Goal: Task Accomplishment & Management: Use online tool/utility

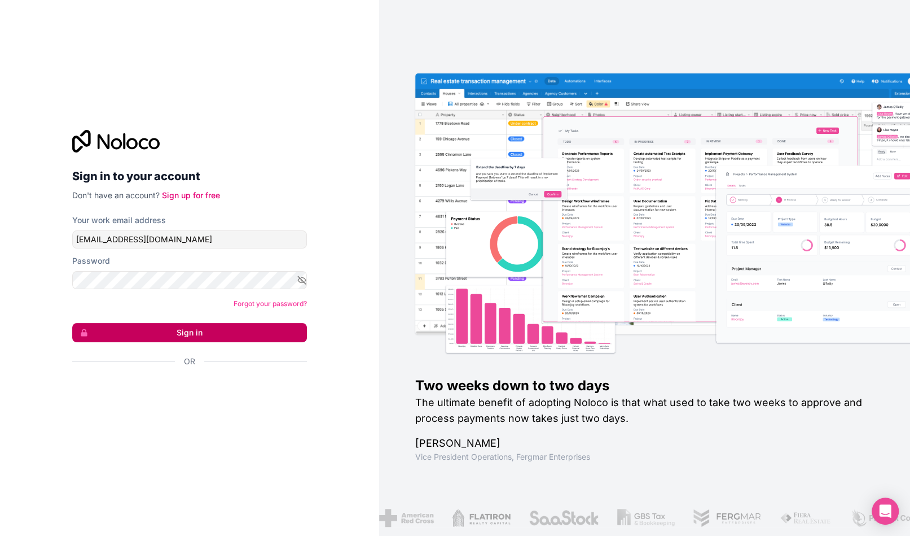
click at [250, 325] on button "Sign in" at bounding box center [189, 332] width 235 height 19
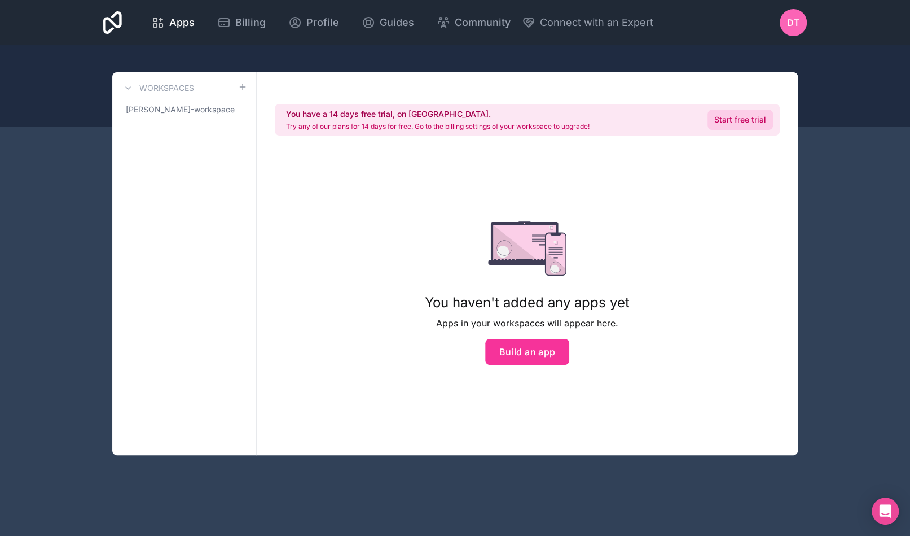
click at [721, 113] on link "Start free trial" at bounding box center [740, 119] width 65 height 20
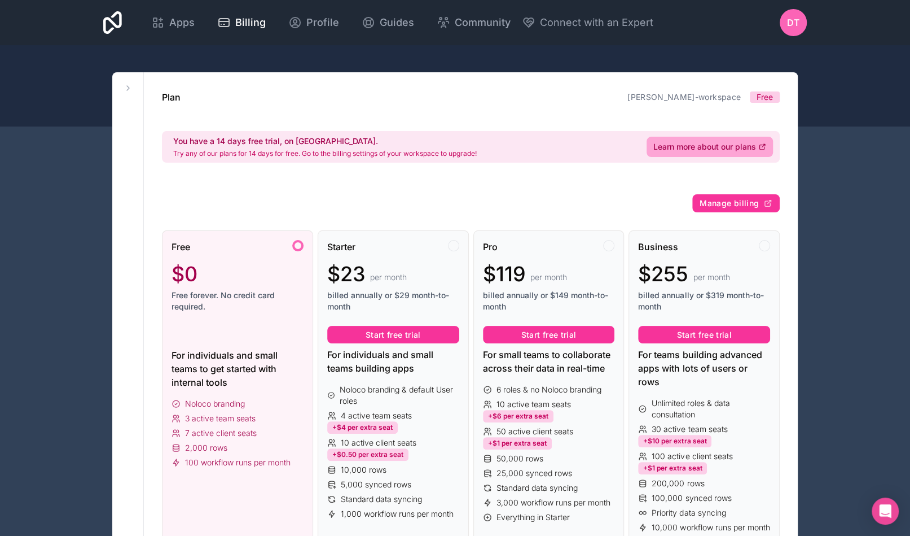
click at [267, 257] on div "Free $0 Free forever. No credit card required." at bounding box center [238, 280] width 132 height 81
click at [195, 16] on span "Apps" at bounding box center [181, 23] width 25 height 16
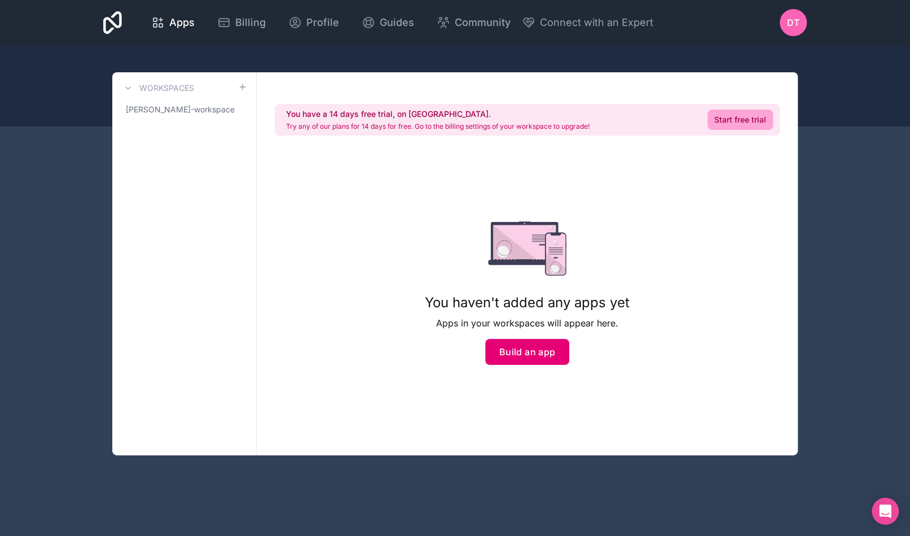
click at [518, 348] on button "Build an app" at bounding box center [527, 352] width 85 height 26
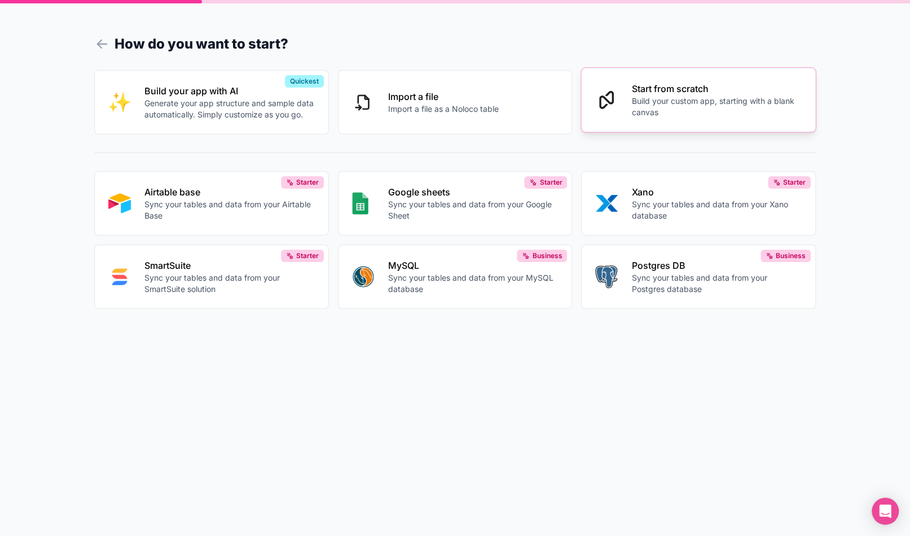
click at [696, 118] on button "Start from scratch Build your custom app, starting with a blank canvas" at bounding box center [698, 100] width 235 height 64
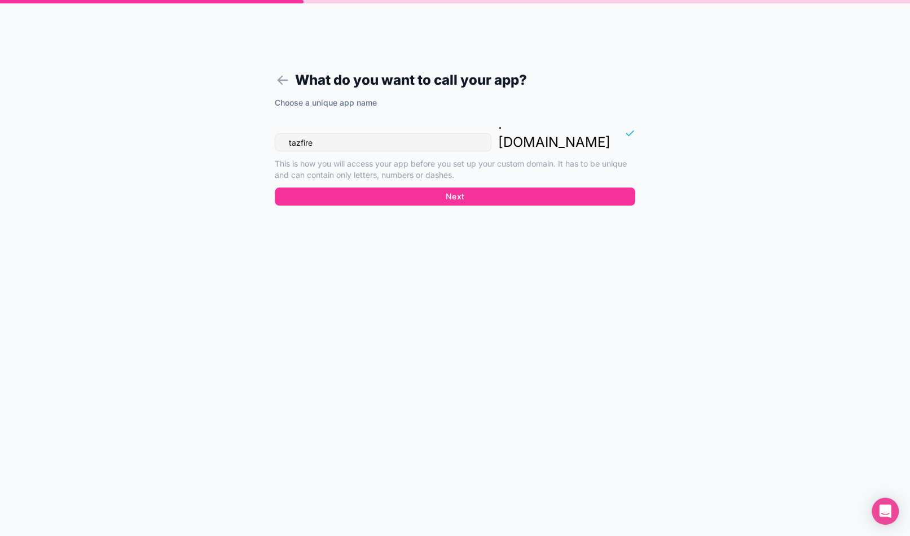
click at [696, 118] on div "What do you want to call your app? Choose a unique app name tazfire . [DOMAIN_N…" at bounding box center [455, 268] width 910 height 536
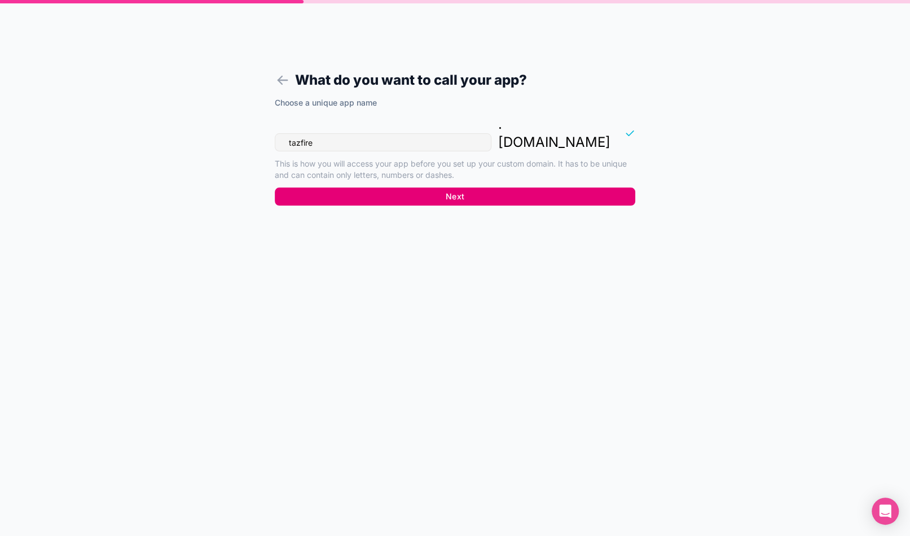
drag, startPoint x: 696, startPoint y: 118, endPoint x: 598, endPoint y: 170, distance: 111.6
click at [598, 170] on div "What do you want to call your app? Choose a unique app name tazfire . [DOMAIN_N…" at bounding box center [455, 268] width 910 height 536
click at [598, 187] on button "Next" at bounding box center [455, 196] width 361 height 18
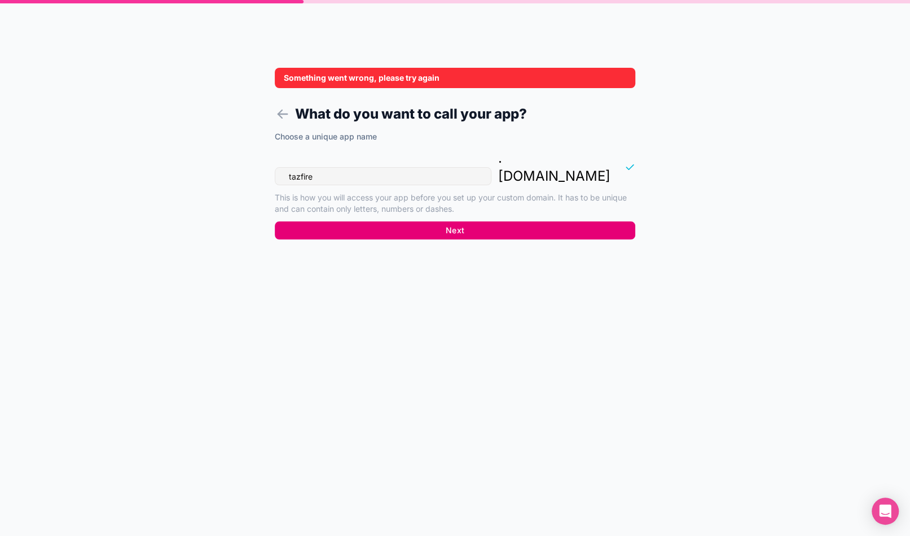
click at [403, 221] on button "Next" at bounding box center [455, 230] width 361 height 18
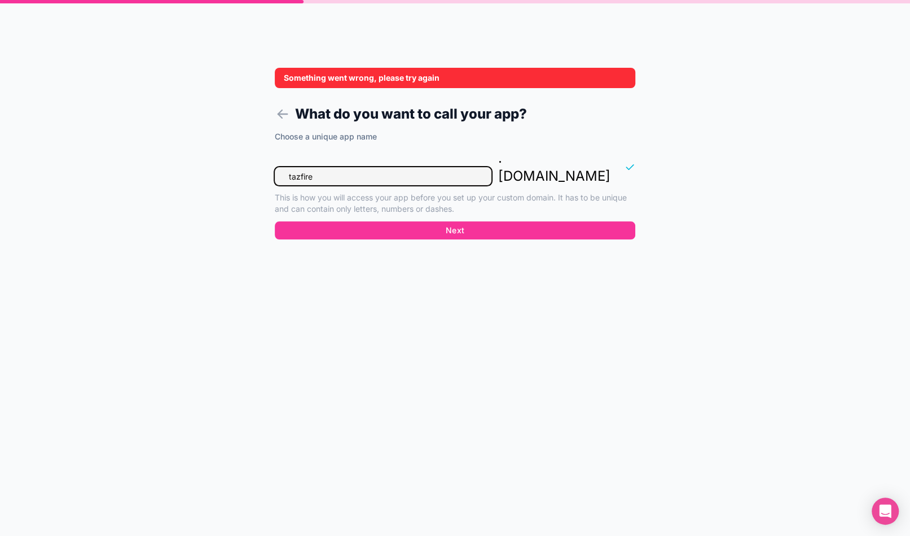
click at [359, 167] on input "tazfire" at bounding box center [383, 176] width 217 height 18
type input "tazfire1"
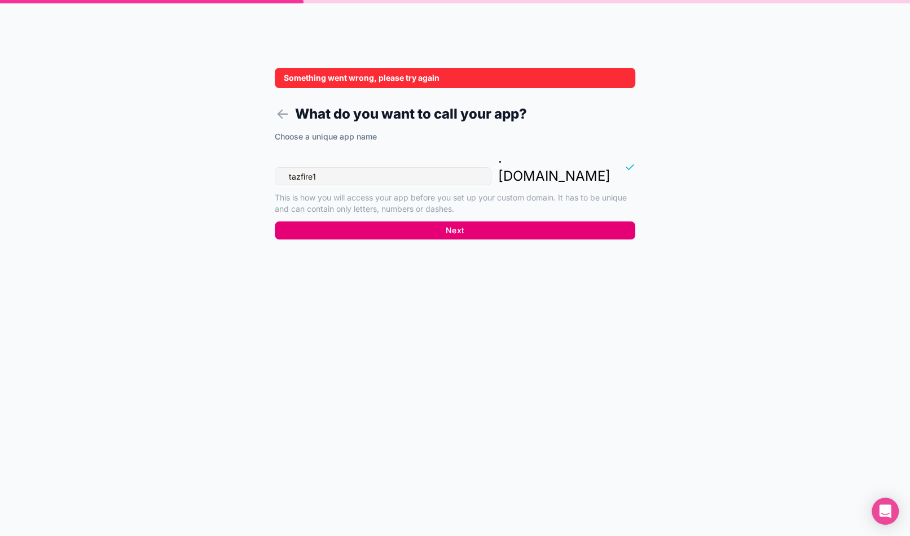
click at [351, 221] on button "Next" at bounding box center [455, 230] width 361 height 18
click at [284, 109] on icon at bounding box center [283, 114] width 16 height 16
